Goal: Use online tool/utility: Utilize a website feature to perform a specific function

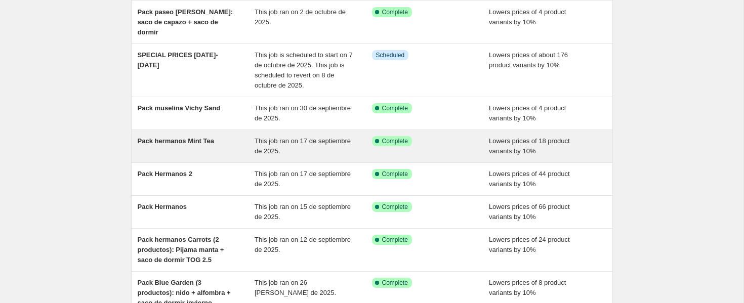
scroll to position [92, 0]
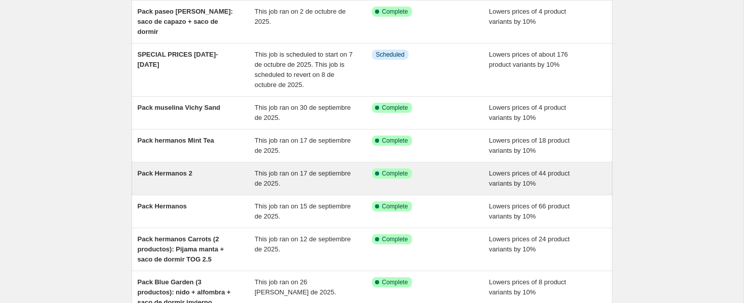
click at [215, 170] on div "Pack Hermanos 2" at bounding box center [196, 178] width 117 height 20
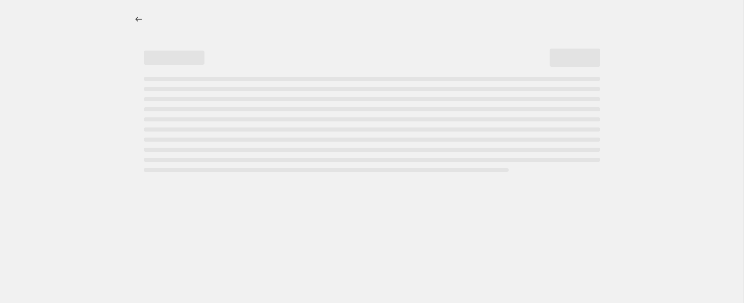
select select "percentage"
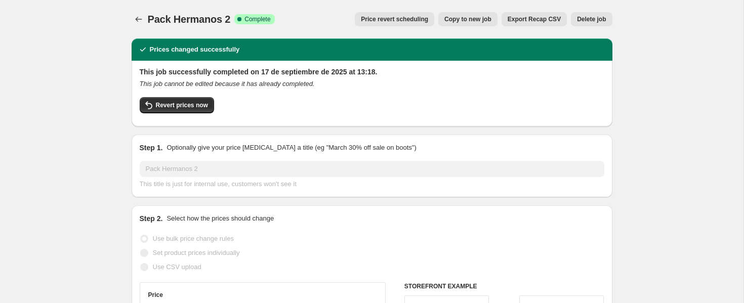
click at [460, 20] on span "Copy to new job" at bounding box center [467, 19] width 47 height 8
select select "percentage"
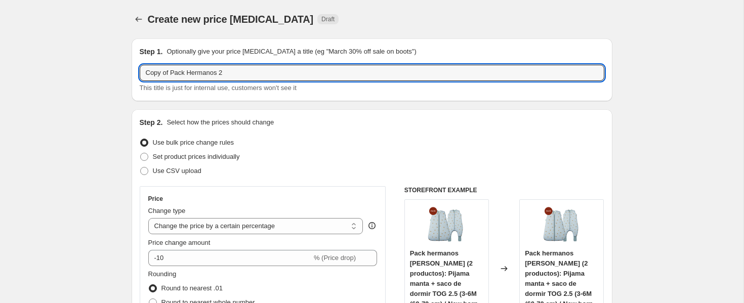
drag, startPoint x: 127, startPoint y: 75, endPoint x: 109, endPoint y: 86, distance: 21.5
click at [330, 77] on input "Pack Hermanos 2" at bounding box center [372, 73] width 464 height 16
drag, startPoint x: 239, startPoint y: 73, endPoint x: 269, endPoint y: 83, distance: 31.2
click at [239, 73] on input "Pack Hermanos 2 Duck Family [PERSON_NAME]" at bounding box center [372, 73] width 464 height 16
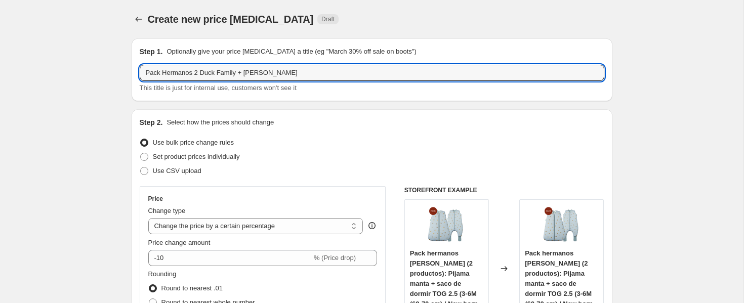
drag, startPoint x: 316, startPoint y: 76, endPoint x: 369, endPoint y: 82, distance: 54.0
click at [316, 76] on input "Pack Hermanos 2 Duck Family + [PERSON_NAME]" at bounding box center [372, 73] width 464 height 16
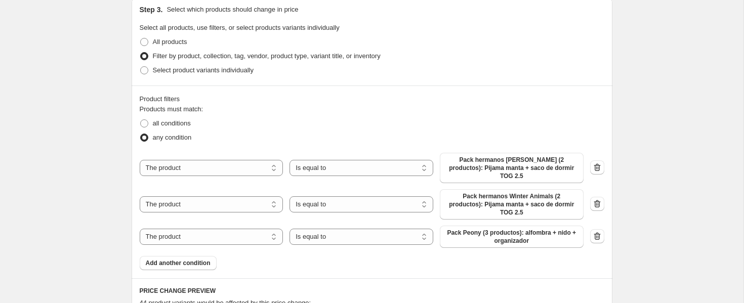
scroll to position [445, 0]
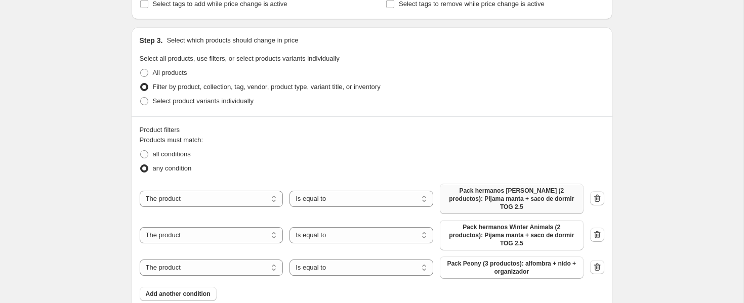
type input "Pack Hermanos 2 Duck Family + [PERSON_NAME] + Croissants"
click at [544, 190] on span "Pack hermanos [PERSON_NAME] (2 productos): Pijama manta + saco de dormir TOG 2.5" at bounding box center [512, 199] width 132 height 24
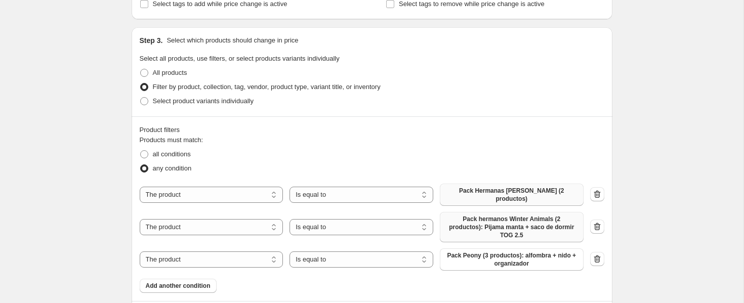
click at [530, 218] on span "Pack hermanos Winter Animals (2 productos): Pijama manta + saco de dormir TOG 2…" at bounding box center [512, 227] width 132 height 24
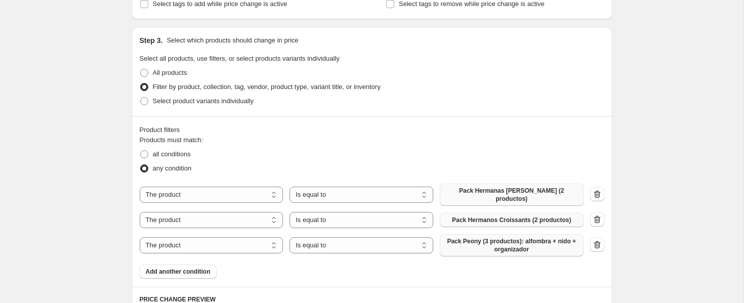
click at [533, 239] on span "Pack Peony (3 productos): alfombra + nido + organizador" at bounding box center [512, 245] width 132 height 16
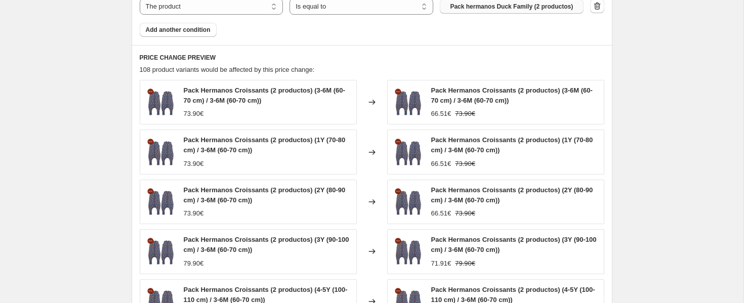
scroll to position [883, 0]
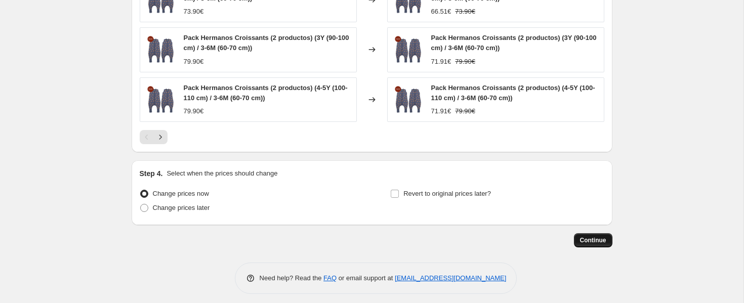
click at [593, 236] on span "Continue" at bounding box center [593, 240] width 26 height 8
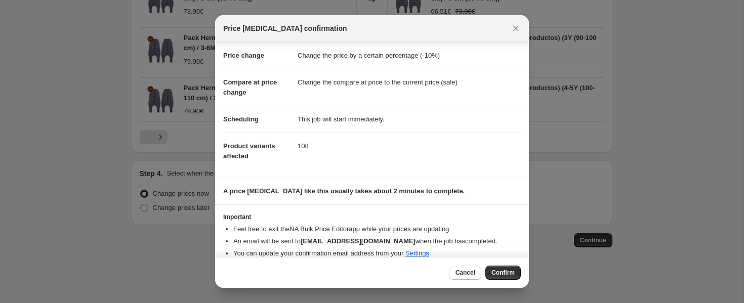
scroll to position [0, 0]
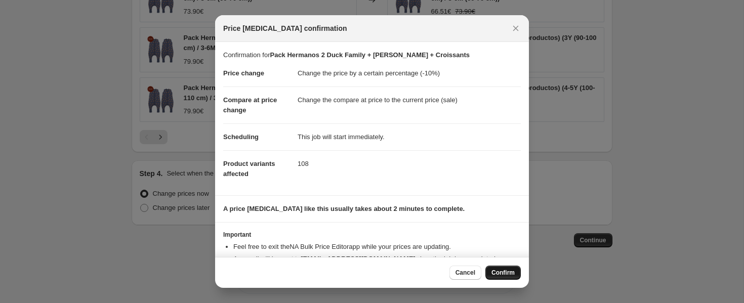
click at [508, 273] on span "Confirm" at bounding box center [502, 273] width 23 height 8
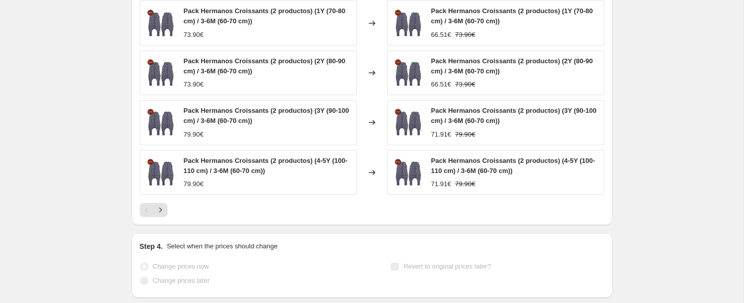
scroll to position [909, 0]
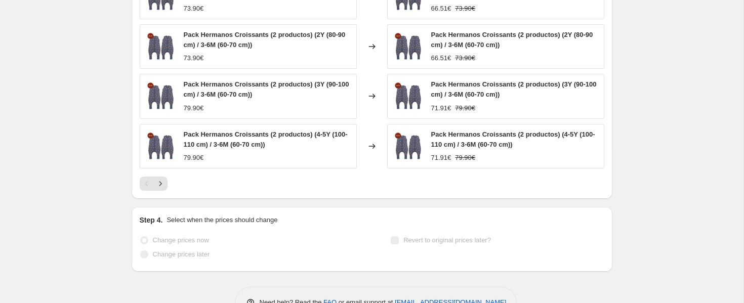
select select "percentage"
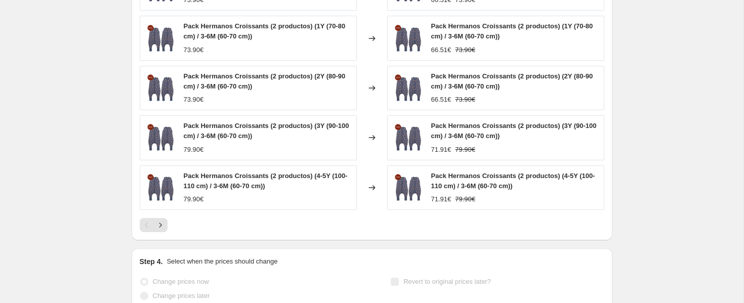
scroll to position [0, 0]
